Goal: Information Seeking & Learning: Learn about a topic

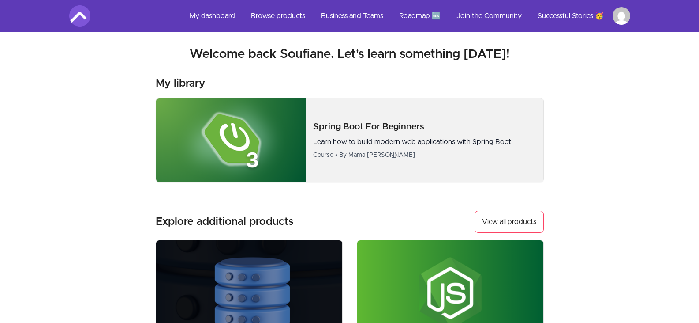
click at [441, 141] on p "Learn how to build modern web applications with Spring Boot" at bounding box center [424, 141] width 223 height 11
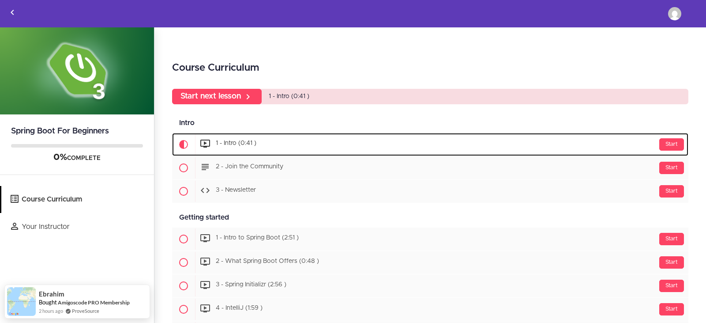
click at [241, 142] on span "1 - Intro (0:41 )" at bounding box center [236, 143] width 41 height 6
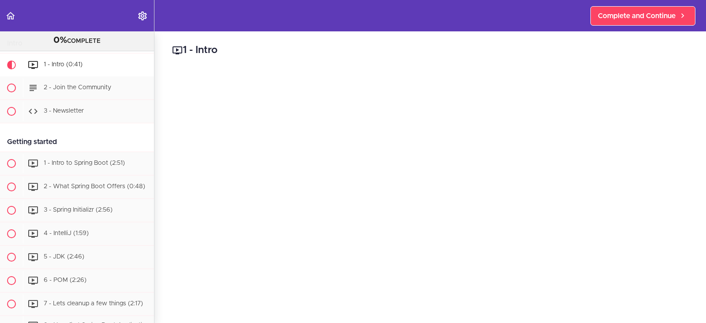
scroll to position [58, 0]
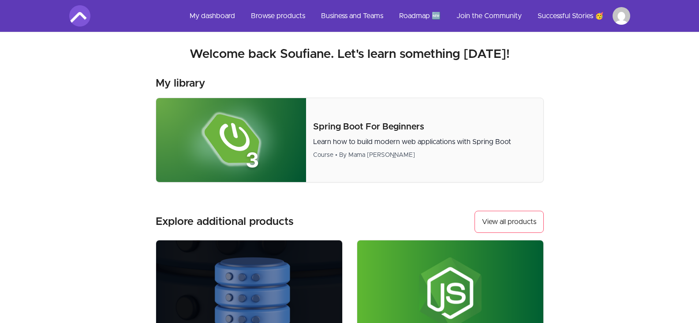
click at [662, 58] on div "Skip to main content Main menu Includes navigation links and user settings My d…" at bounding box center [349, 283] width 699 height 567
